Goal: Task Accomplishment & Management: Manage account settings

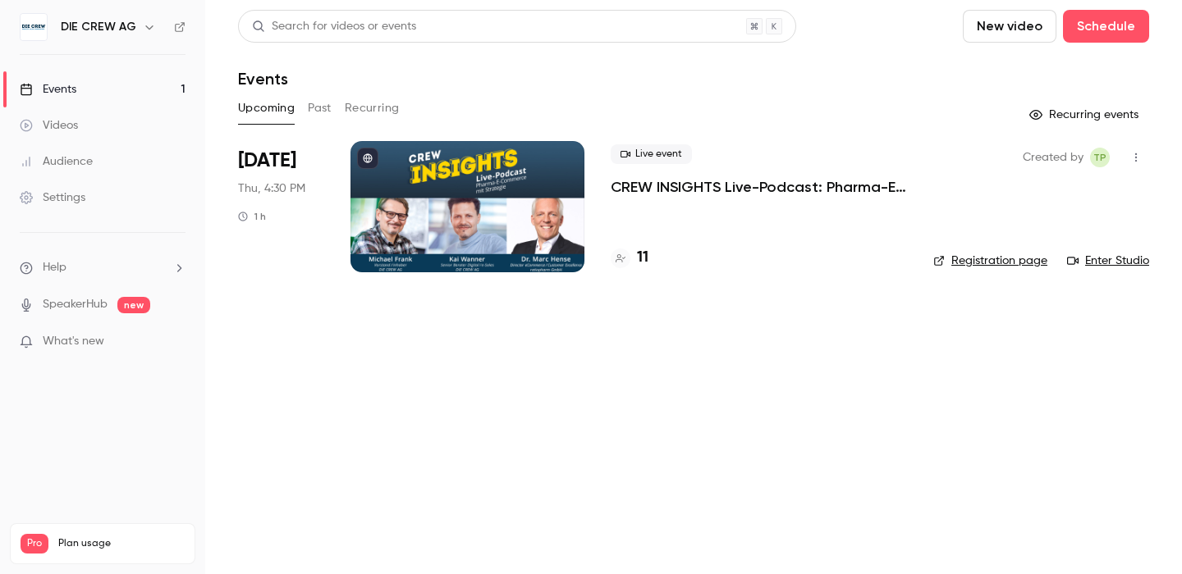
click at [730, 182] on p "CREW INSIGHTS Live-Podcast: Pharma-E-Commerce mit Strategie" at bounding box center [759, 187] width 296 height 20
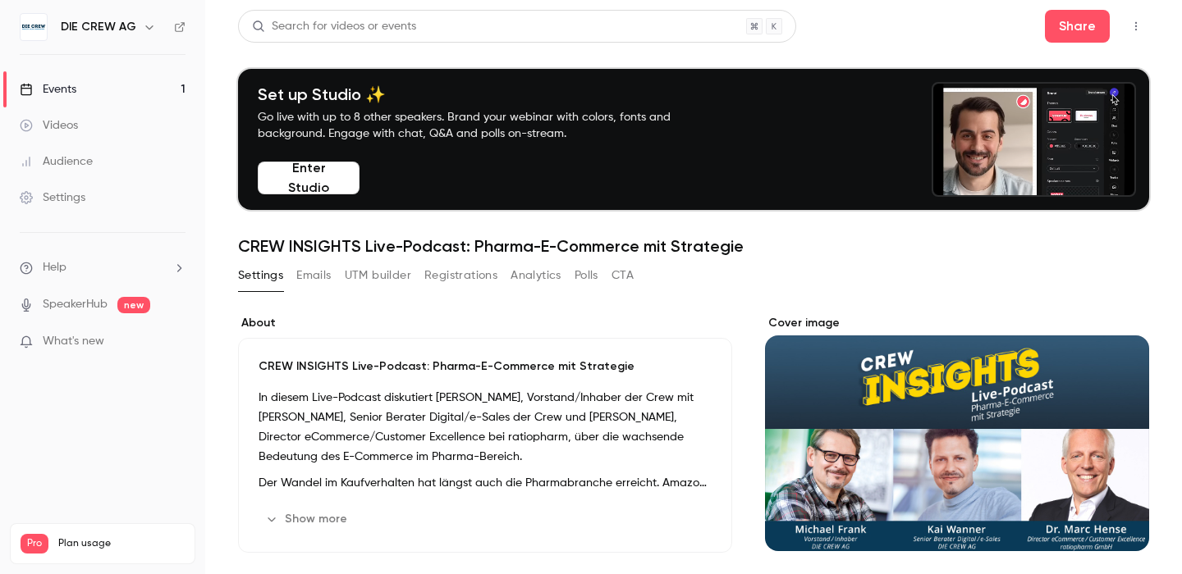
click at [978, 472] on div "Cover image" at bounding box center [957, 433] width 384 height 236
click at [0, 0] on input "Cover image" at bounding box center [0, 0] width 0 height 0
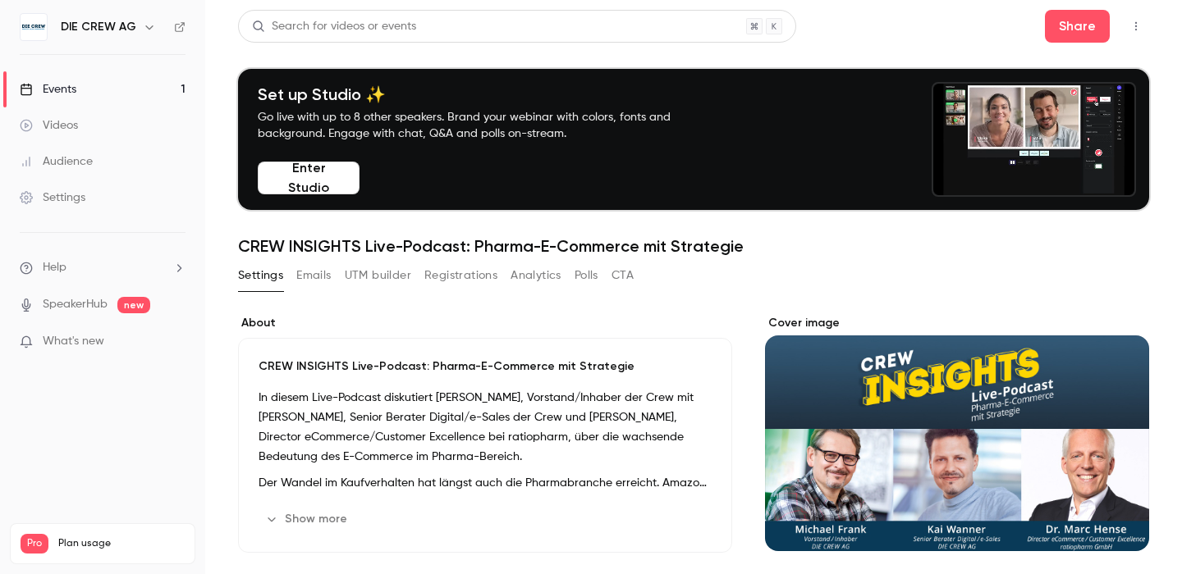
click at [63, 88] on div "Events" at bounding box center [48, 89] width 57 height 16
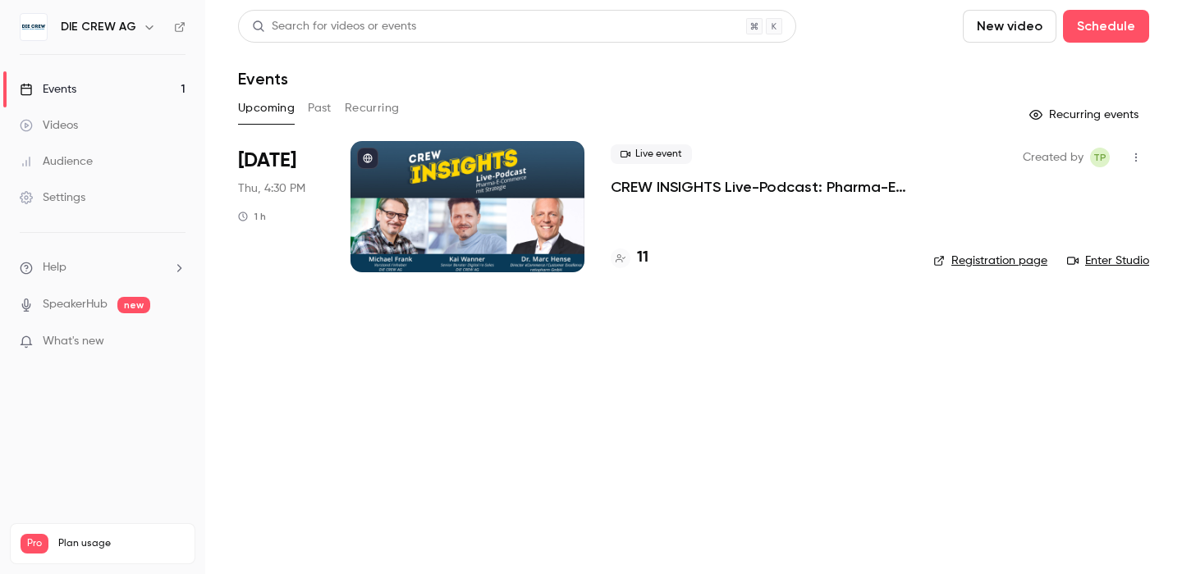
click at [972, 259] on link "Registration page" at bounding box center [990, 261] width 114 height 16
